Goal: Task Accomplishment & Management: Use online tool/utility

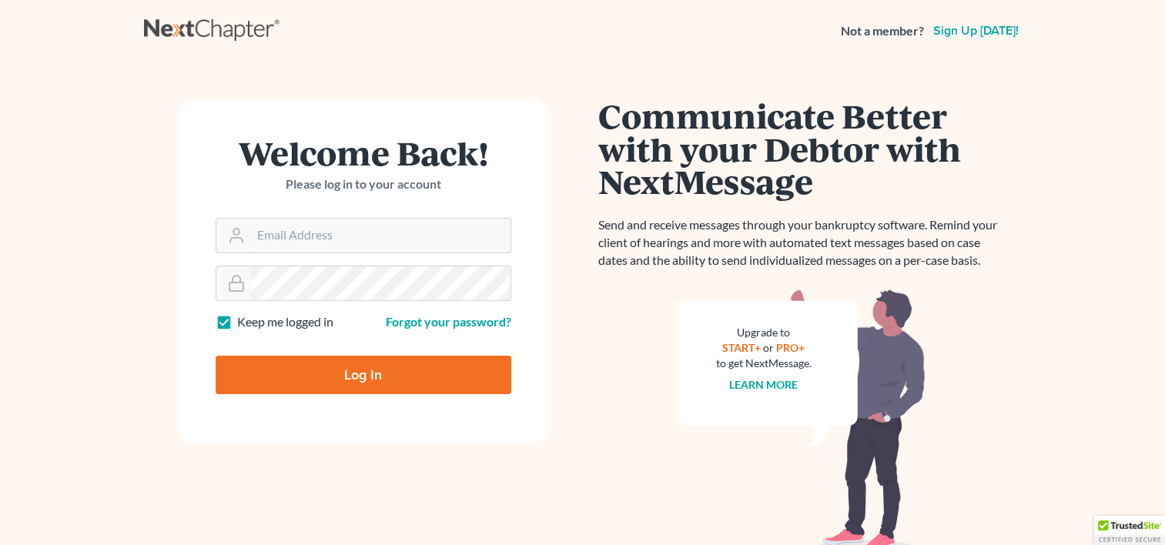
type input "[EMAIL_ADDRESS][DOMAIN_NAME]"
click at [348, 377] on input "Log In" at bounding box center [364, 375] width 296 height 39
type input "Thinking..."
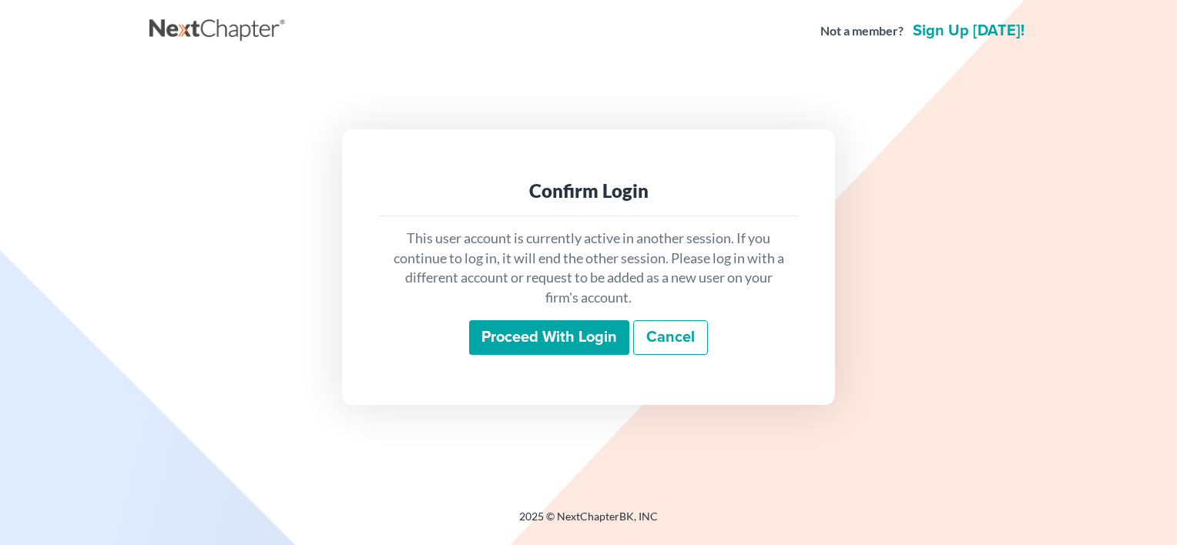
click at [538, 344] on input "Proceed with login" at bounding box center [549, 337] width 160 height 35
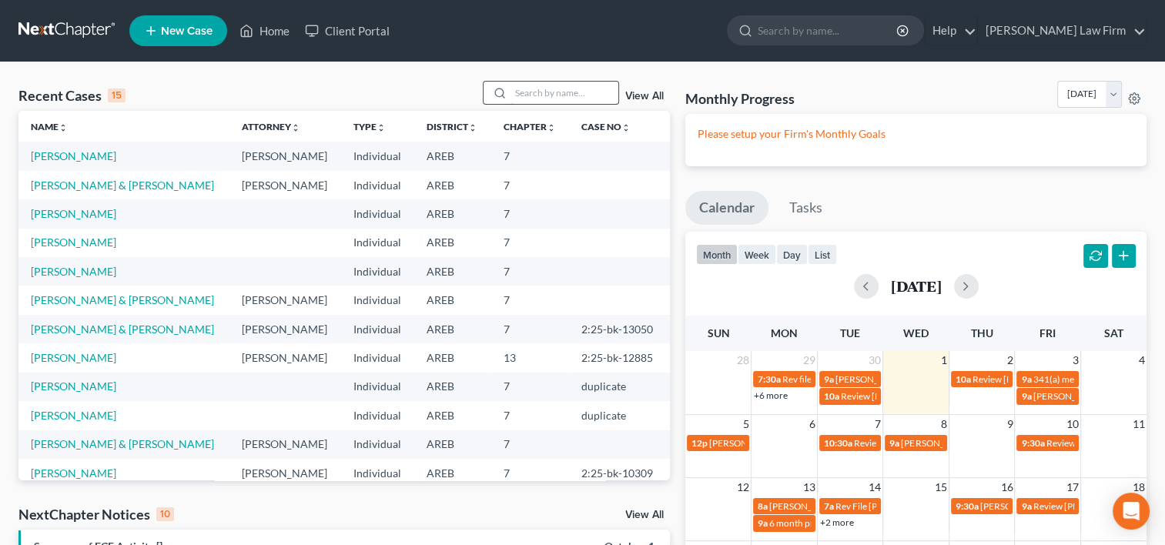
click at [531, 86] on input "search" at bounding box center [565, 93] width 108 height 22
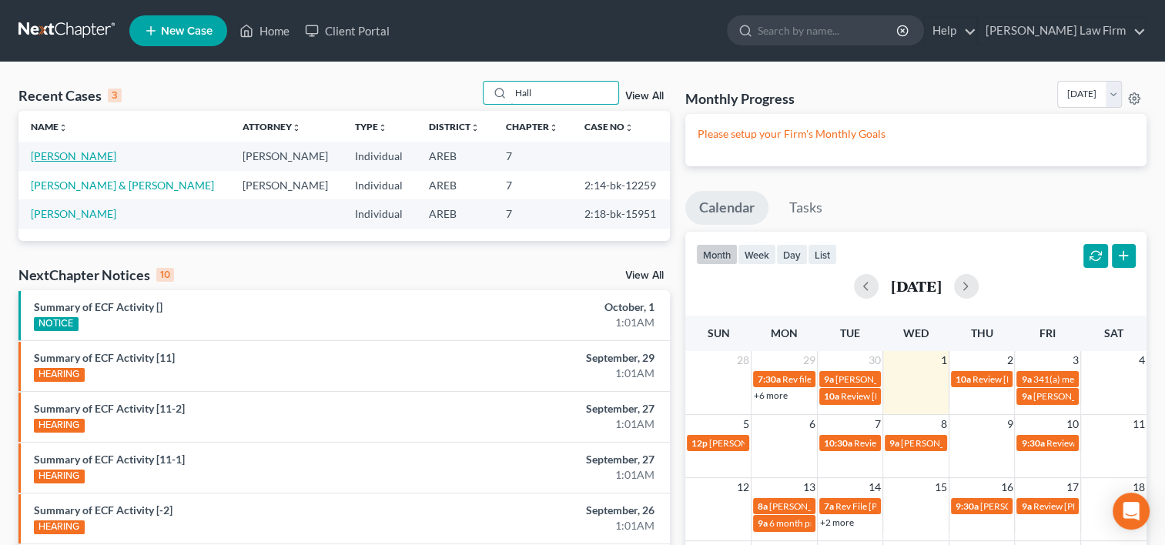
type input "Hall"
click at [80, 158] on link "Hall, Shaddrick" at bounding box center [73, 155] width 85 height 13
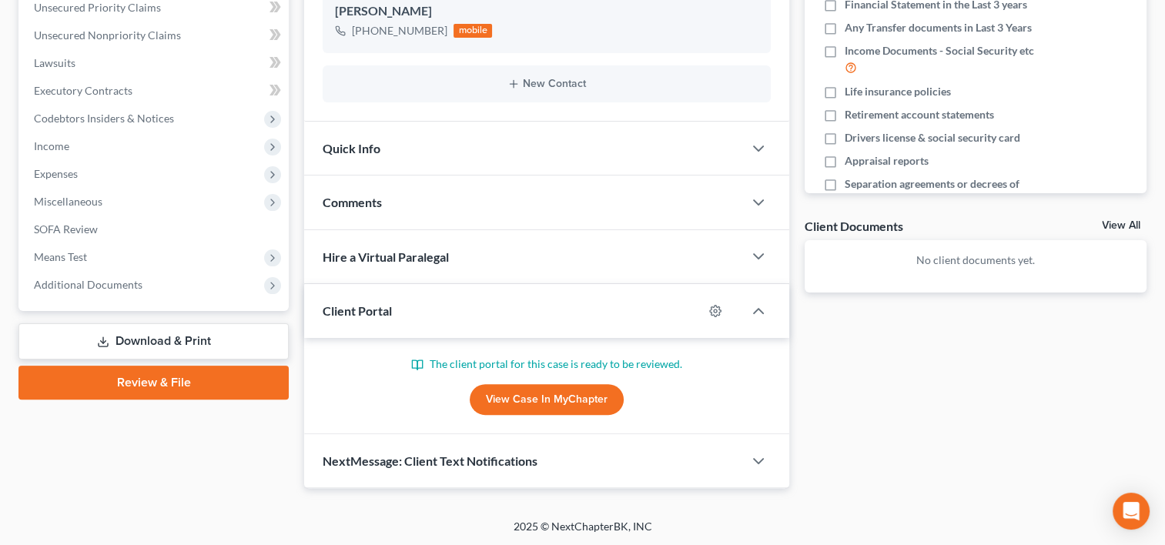
click at [360, 317] on div "Client Portal" at bounding box center [503, 310] width 399 height 53
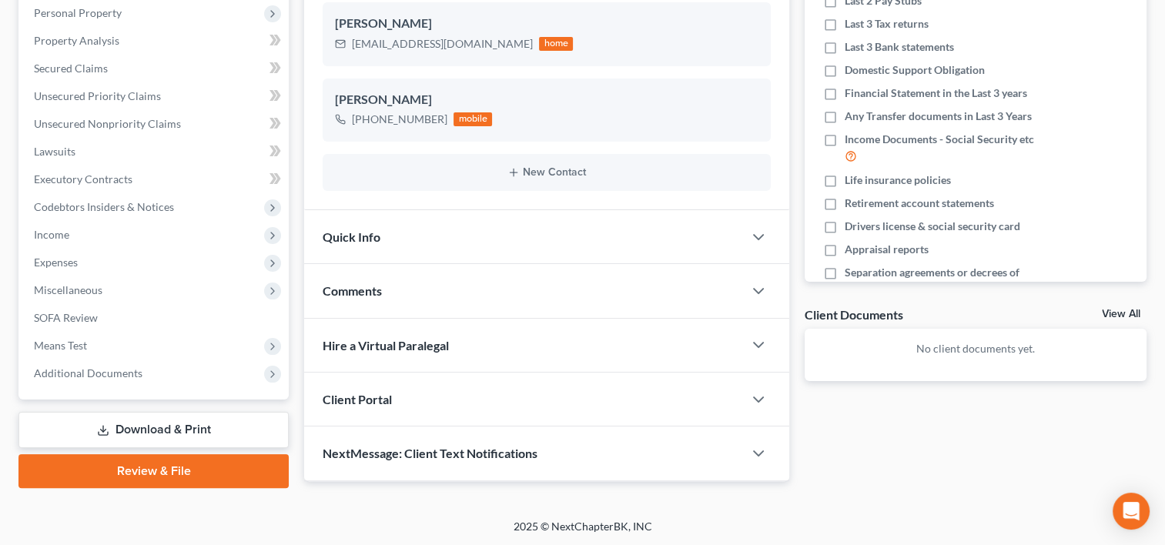
click at [356, 392] on span "Client Portal" at bounding box center [357, 399] width 69 height 15
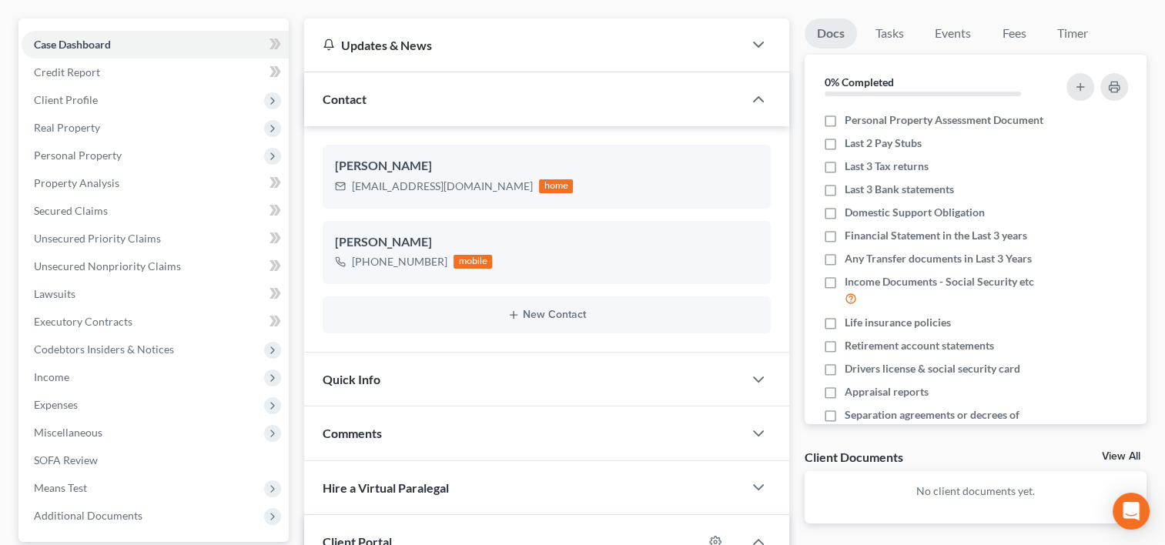
scroll to position [360, 0]
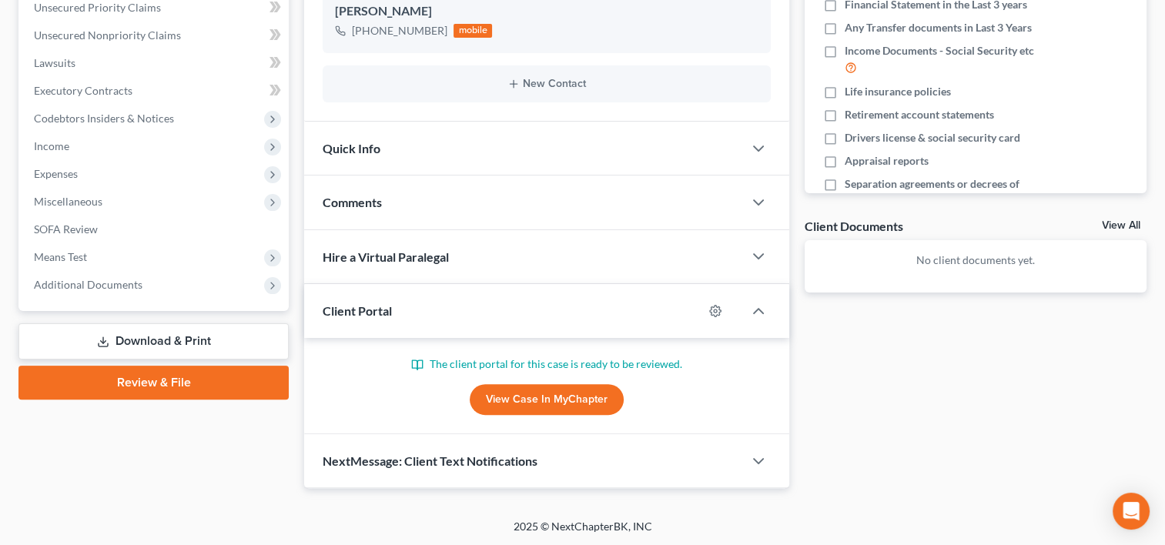
click at [516, 399] on link "View Case in MyChapter" at bounding box center [547, 399] width 154 height 31
